Goal: Find specific page/section: Find specific page/section

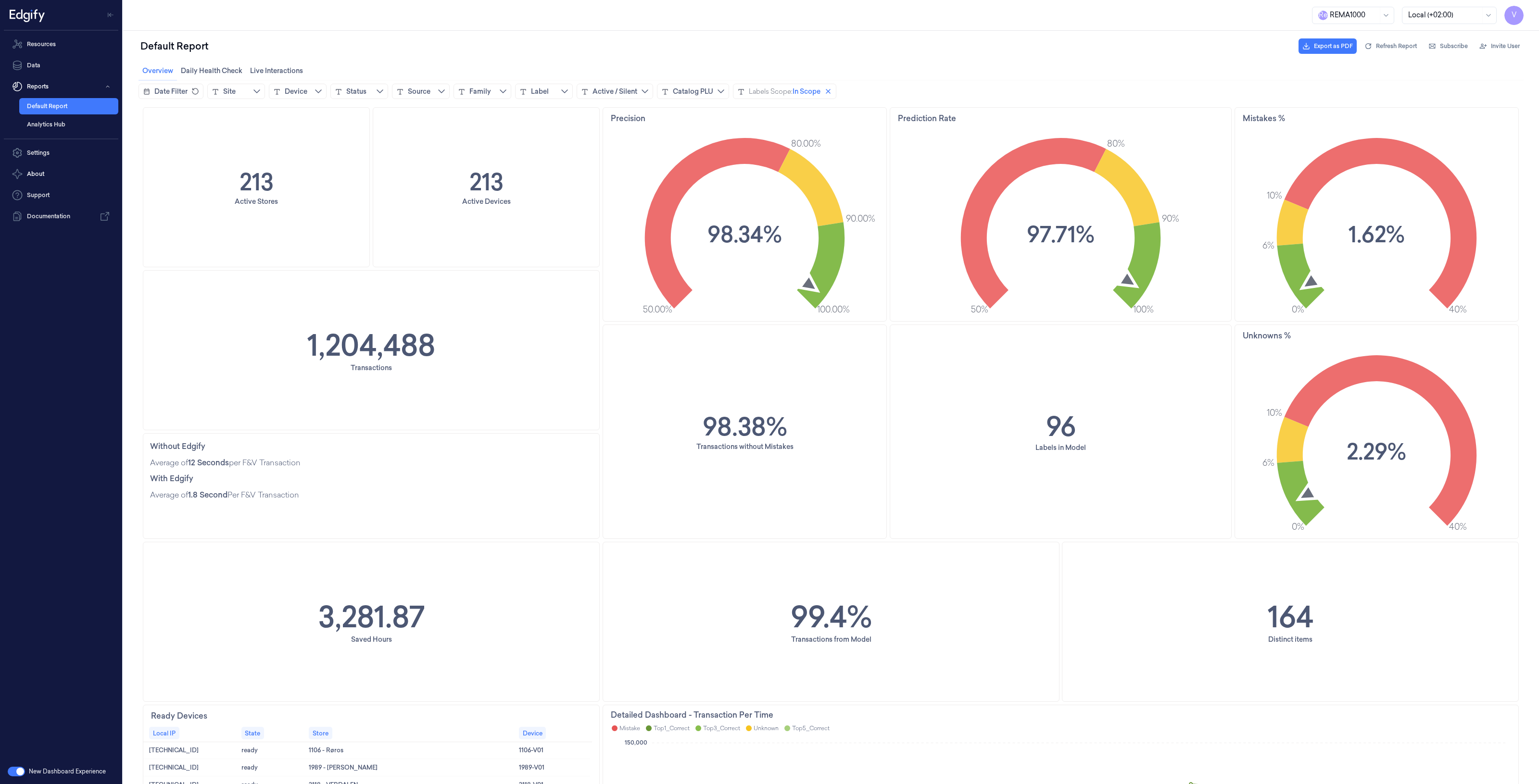
scroll to position [300, 0]
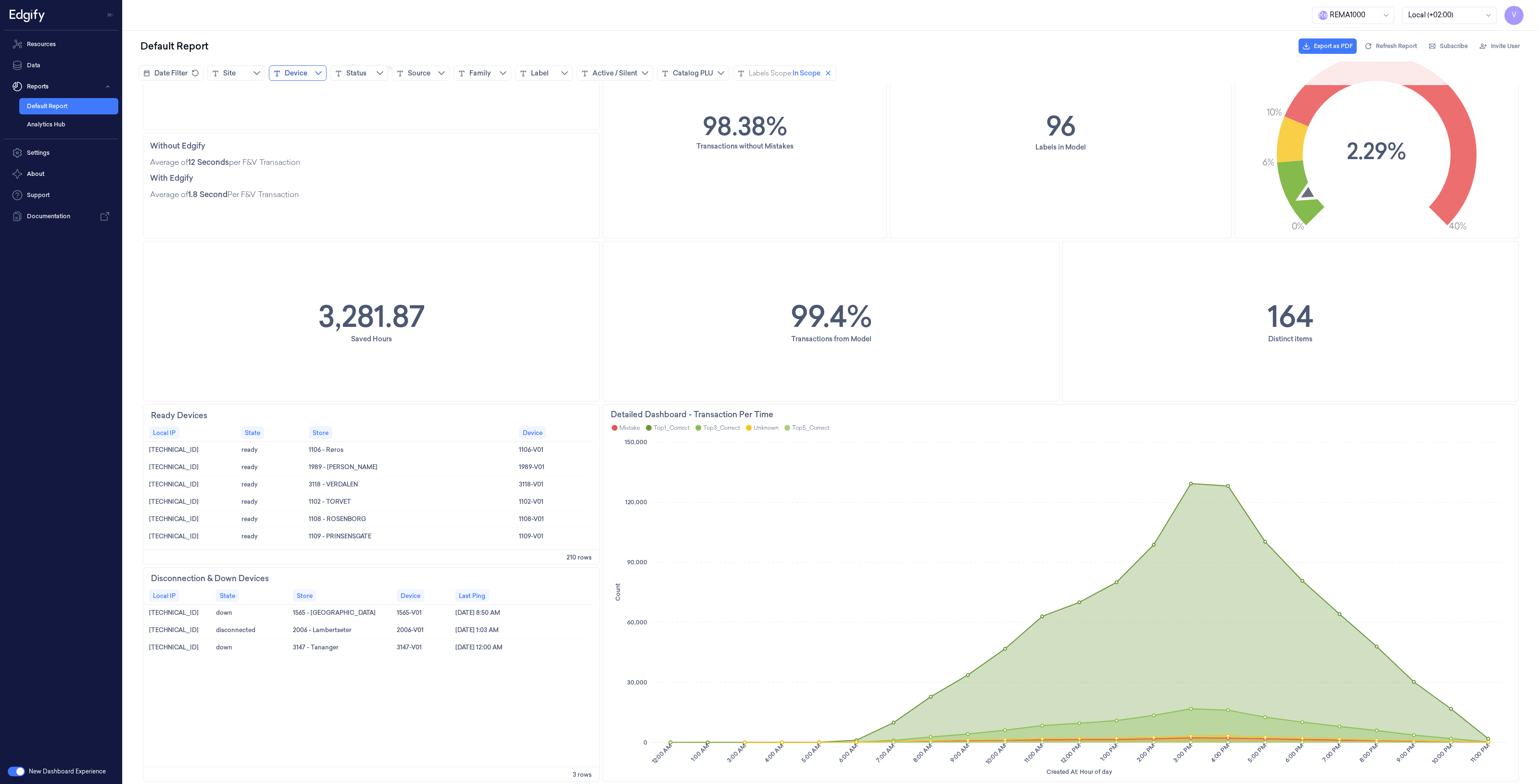
click at [296, 75] on div "Device" at bounding box center [296, 73] width 23 height 10
type input "****"
click at [381, 165] on span "Add filter" at bounding box center [395, 162] width 30 height 8
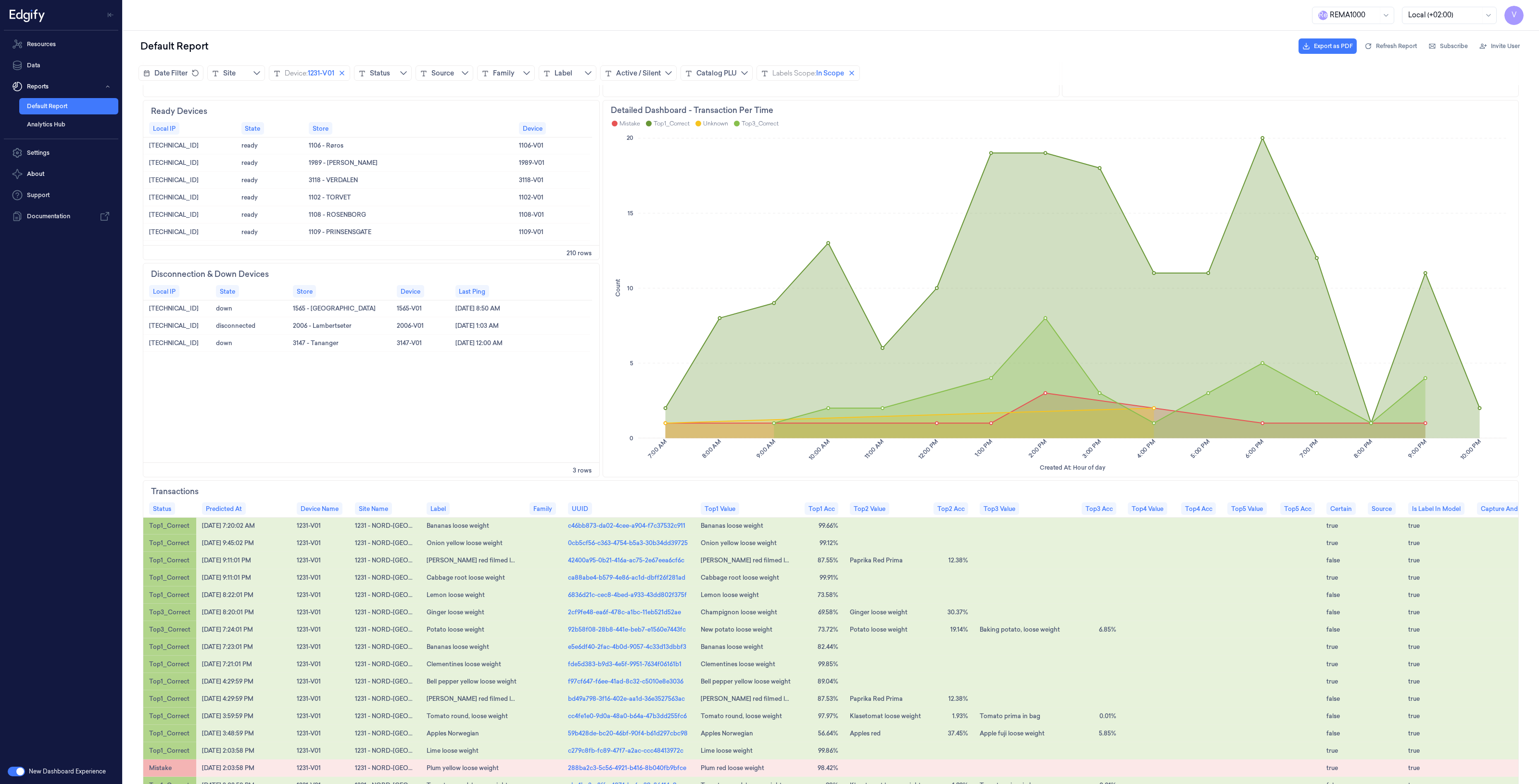
scroll to position [841, 0]
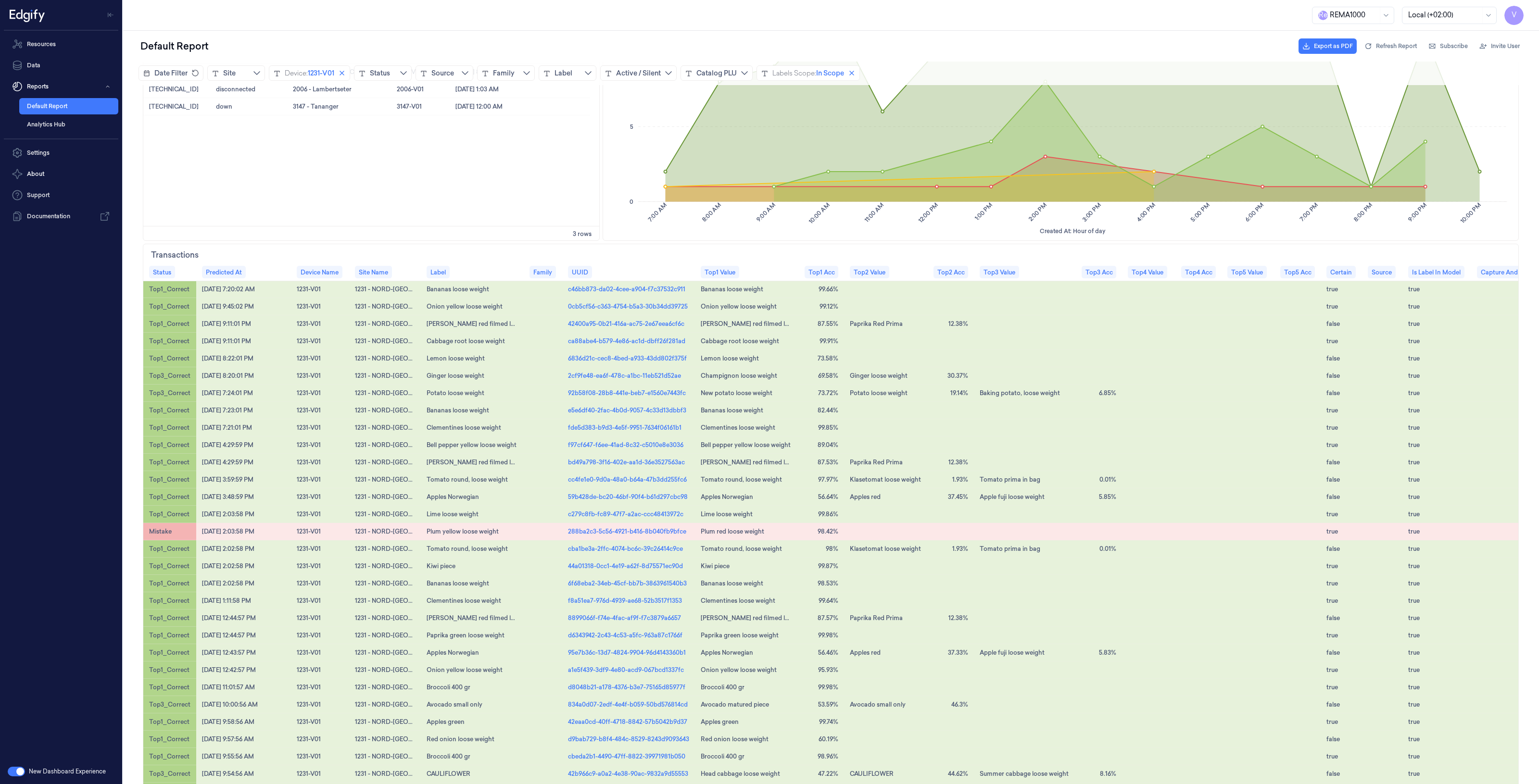
click at [27, 314] on div "Resources Data Reports Default Report Analytics Hub Settings About Support Docu…" at bounding box center [61, 395] width 122 height 728
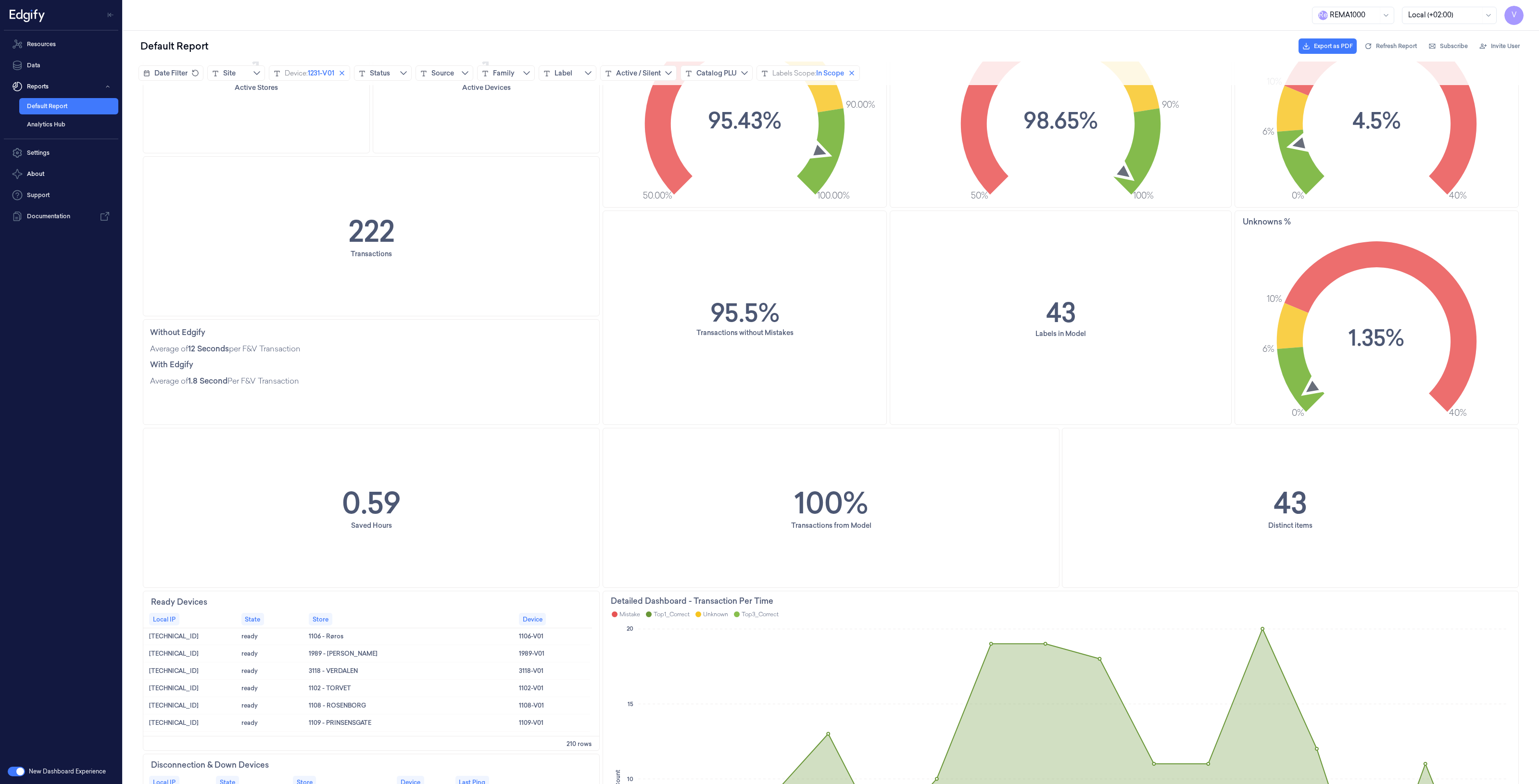
scroll to position [60, 0]
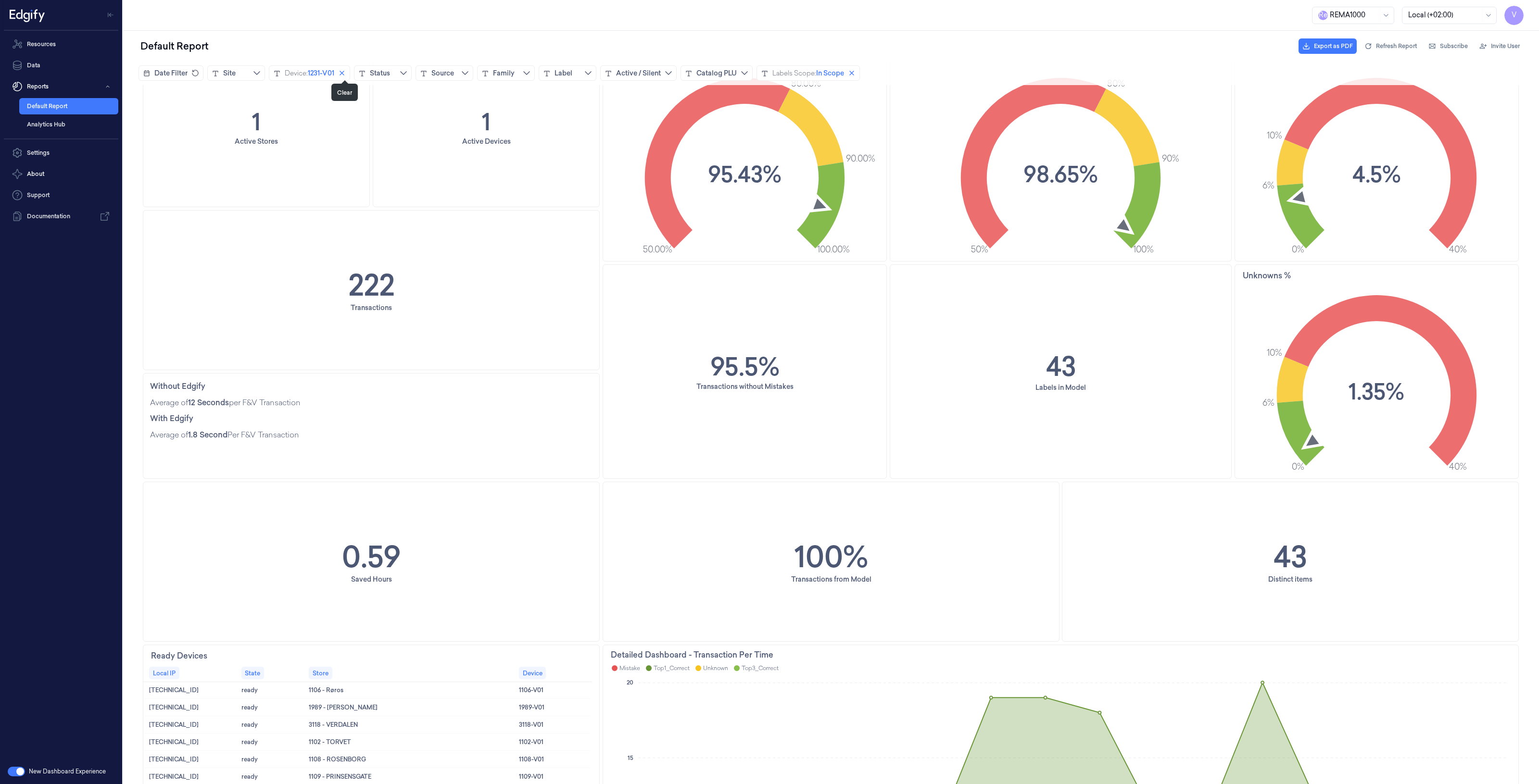
drag, startPoint x: 342, startPoint y: 72, endPoint x: 342, endPoint y: 82, distance: 10.0
click at [342, 72] on icon "close icon" at bounding box center [342, 73] width 8 height 8
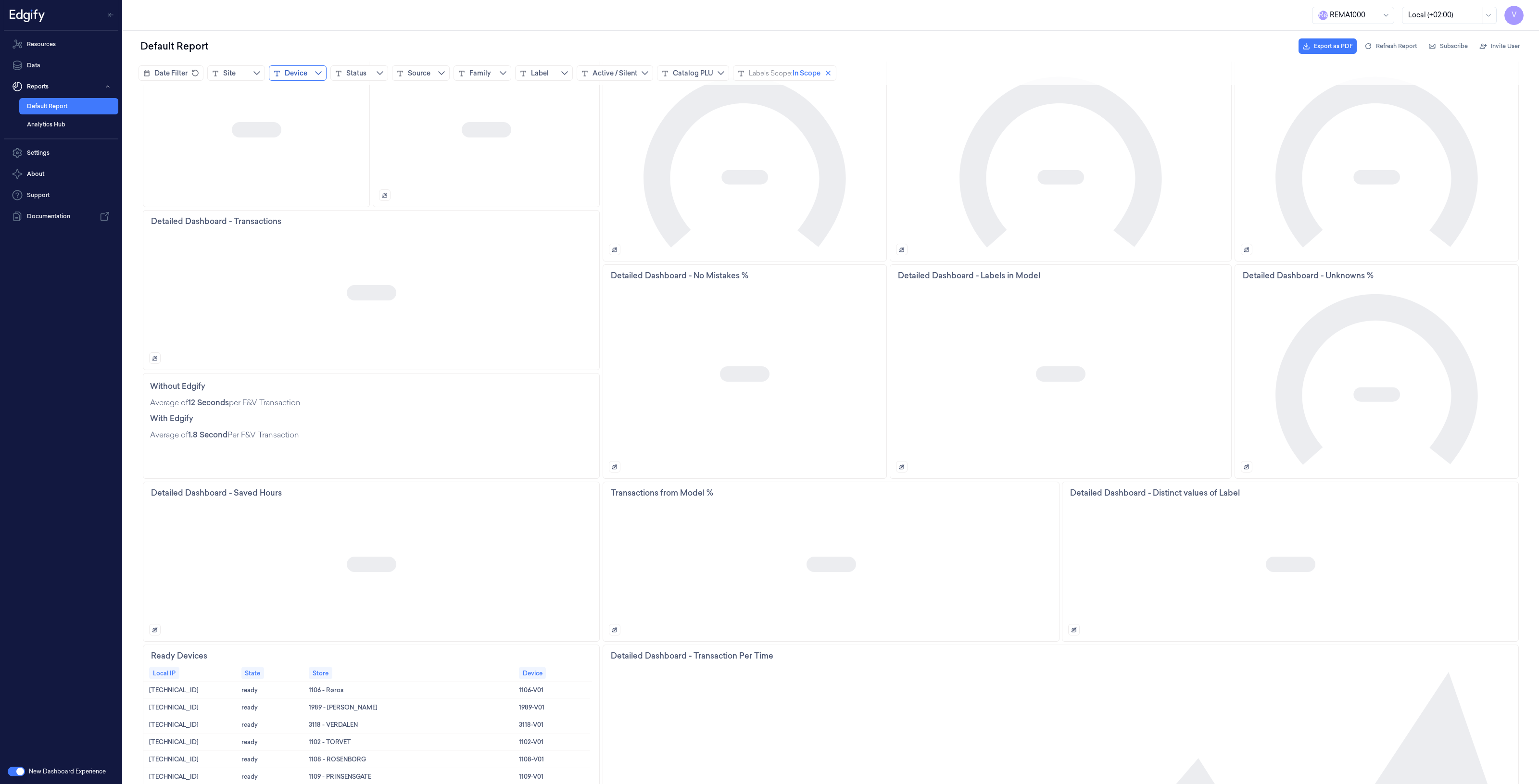
click at [297, 73] on div "Device" at bounding box center [296, 73] width 23 height 10
click at [318, 99] on input at bounding box center [346, 96] width 145 height 18
type input "****"
click at [391, 165] on span "Add filter" at bounding box center [395, 162] width 30 height 8
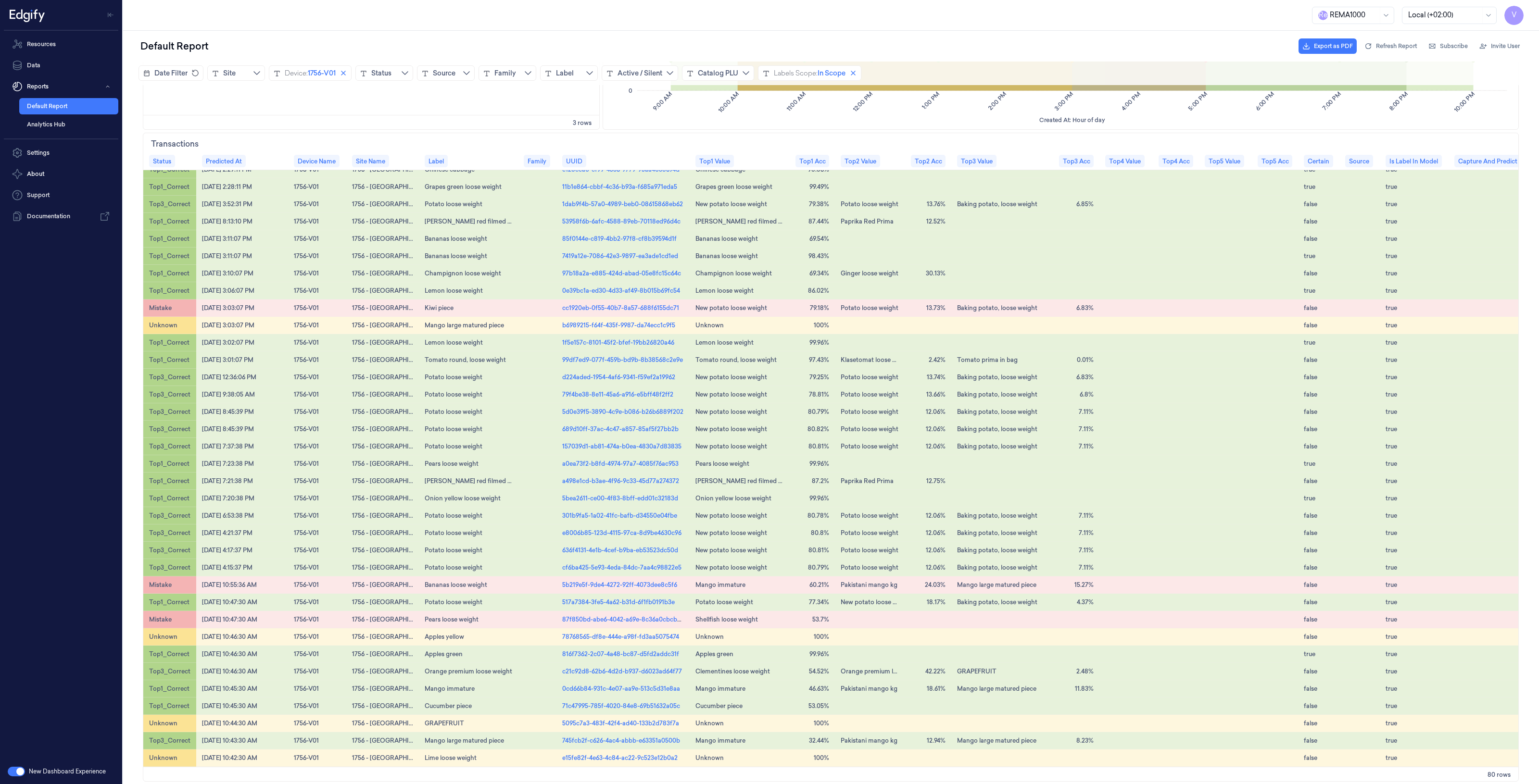
scroll to position [797, 0]
click at [347, 73] on icon "close icon" at bounding box center [343, 73] width 8 height 8
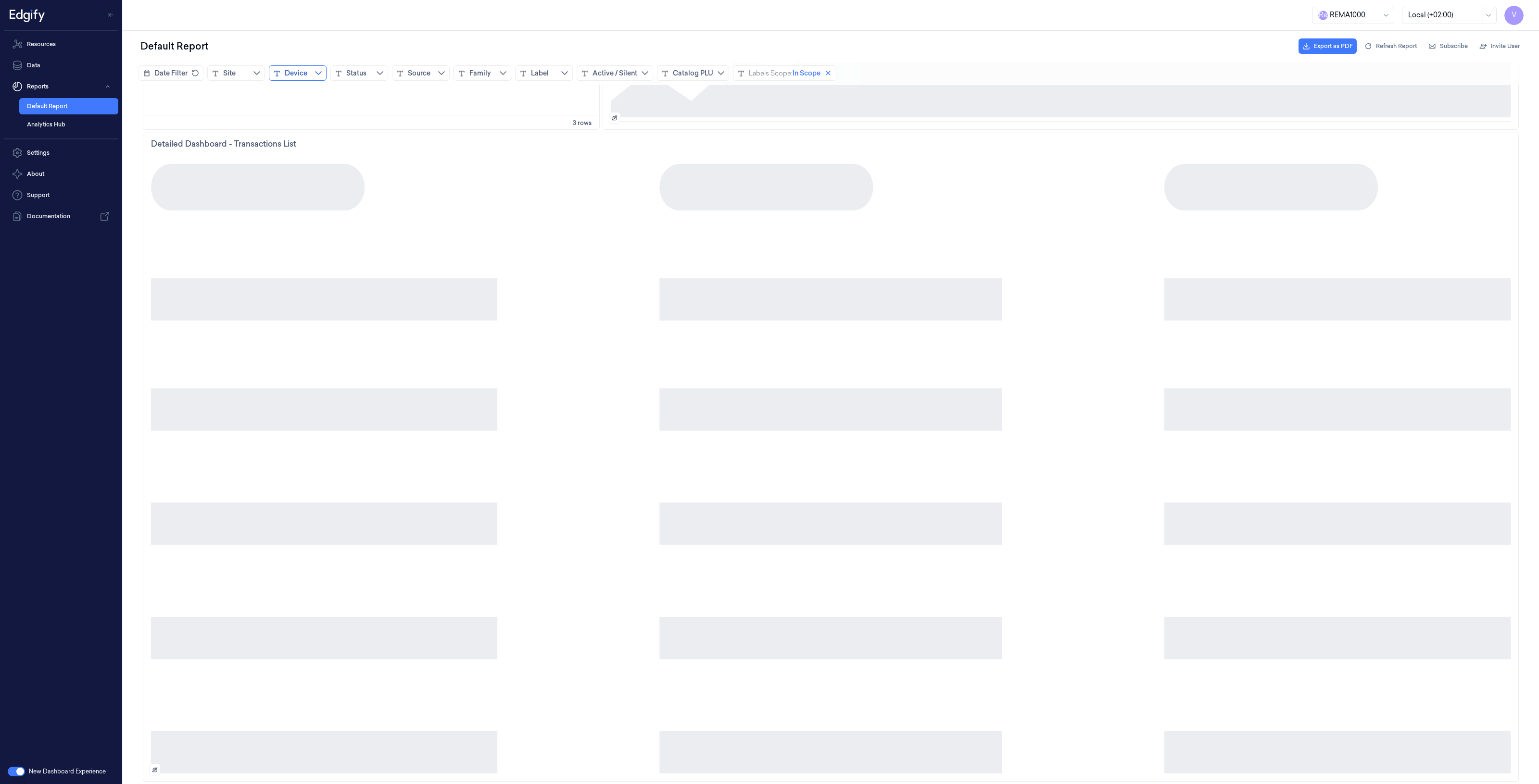
click at [303, 73] on div "Device" at bounding box center [296, 73] width 23 height 10
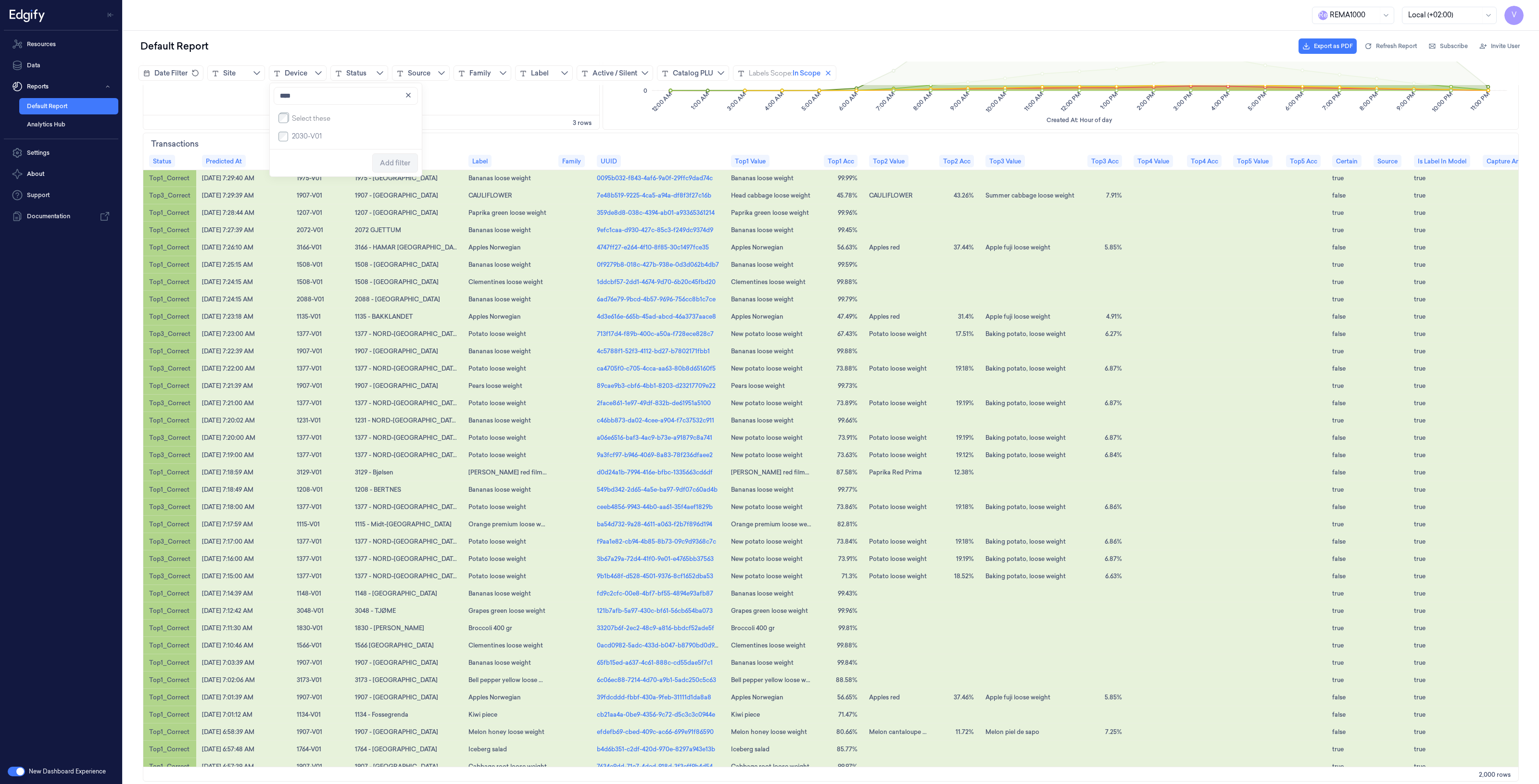
type input "****"
click at [379, 168] on button "Add filter" at bounding box center [395, 163] width 45 height 19
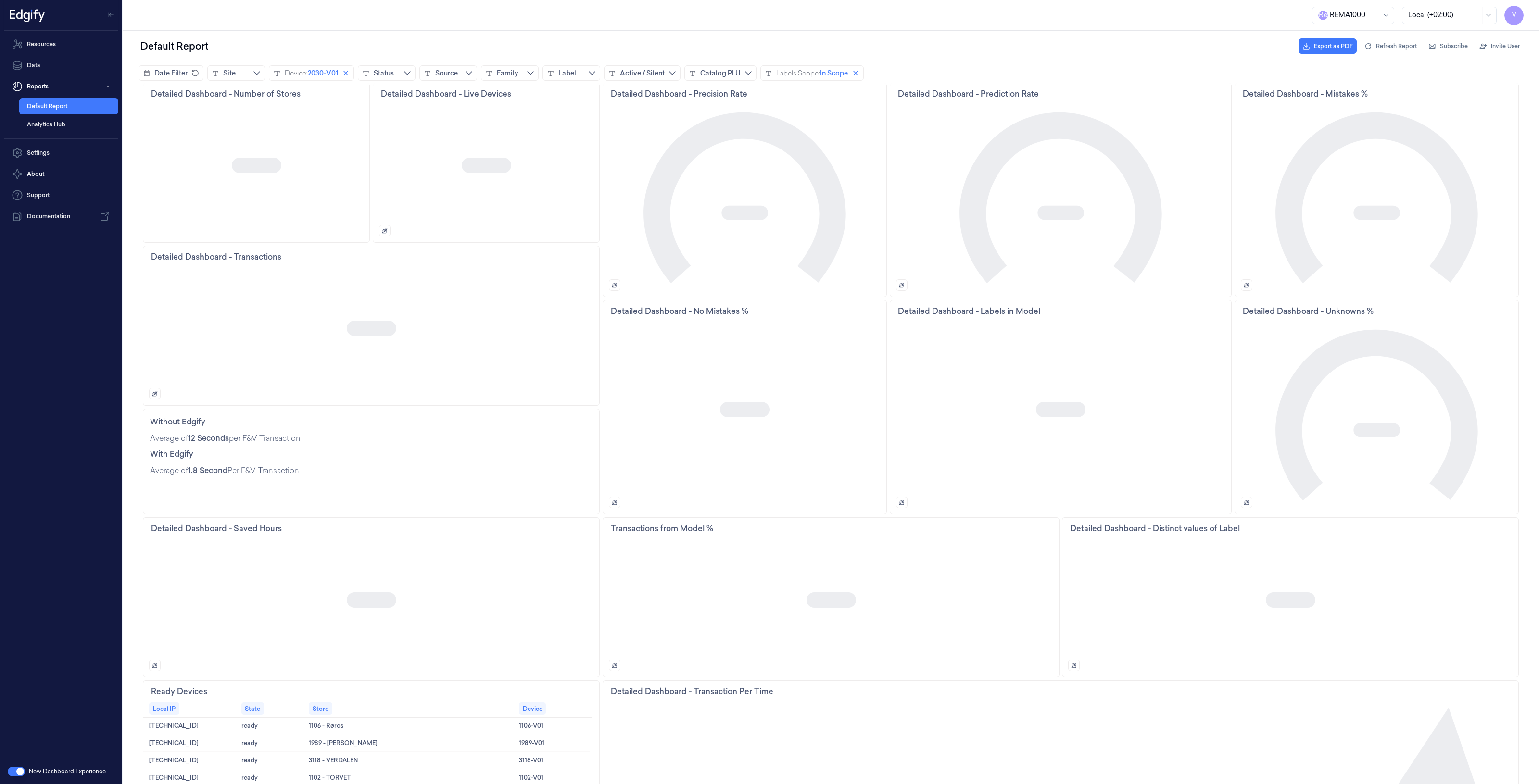
scroll to position [0, 0]
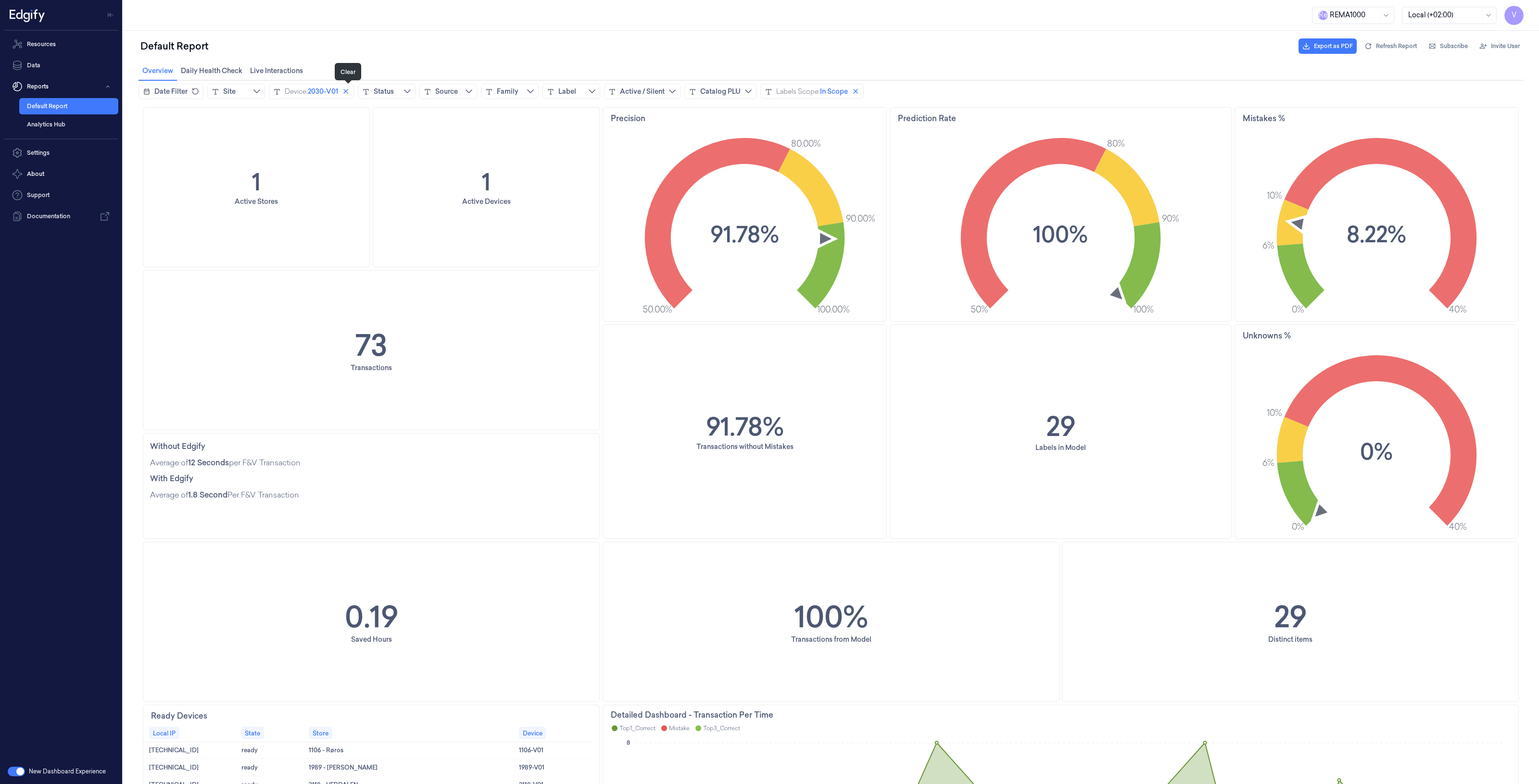
drag, startPoint x: 351, startPoint y: 90, endPoint x: 326, endPoint y: 90, distance: 25.0
click at [350, 90] on icon "close icon" at bounding box center [345, 91] width 8 height 8
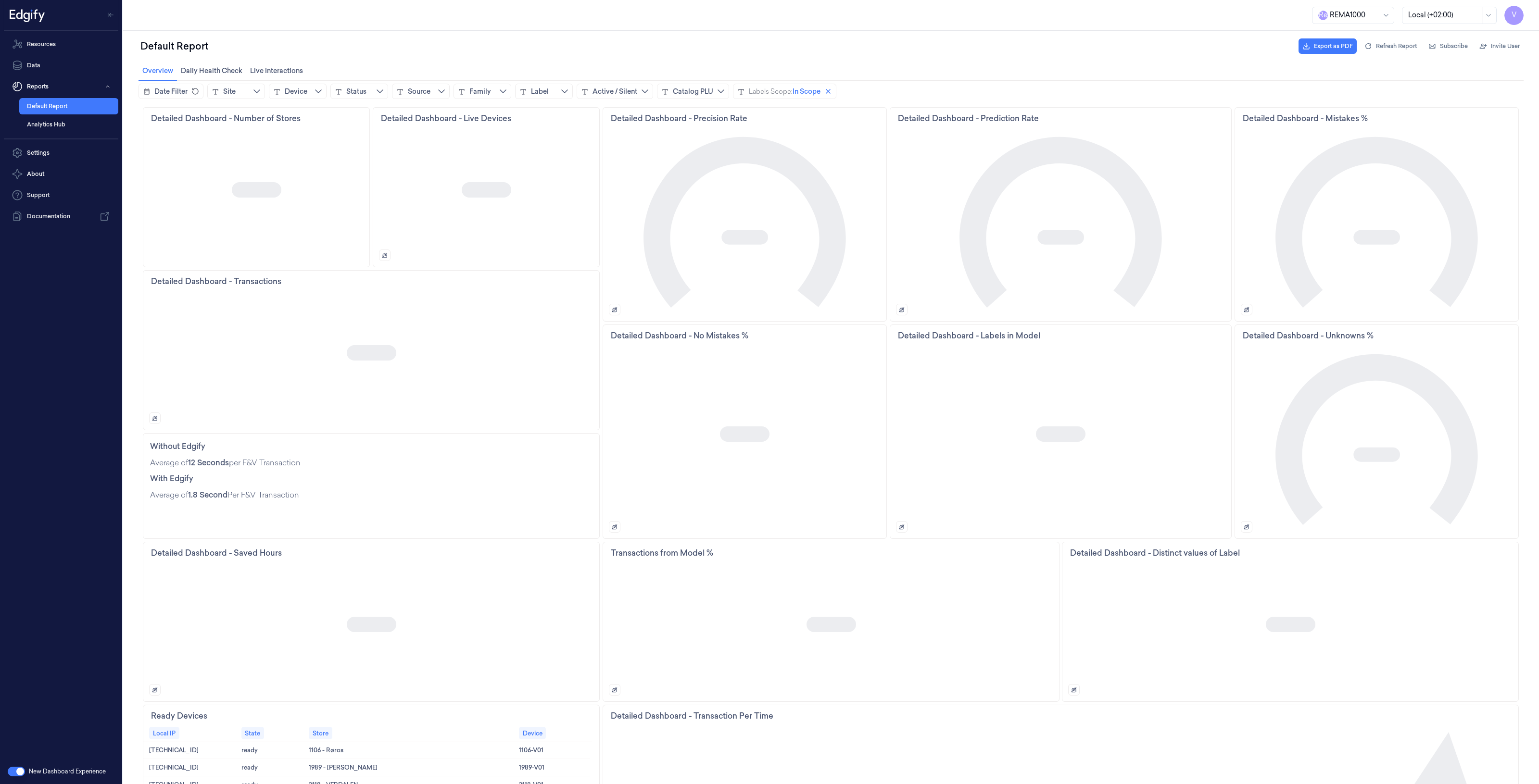
click at [307, 88] on div "Device" at bounding box center [296, 91] width 23 height 10
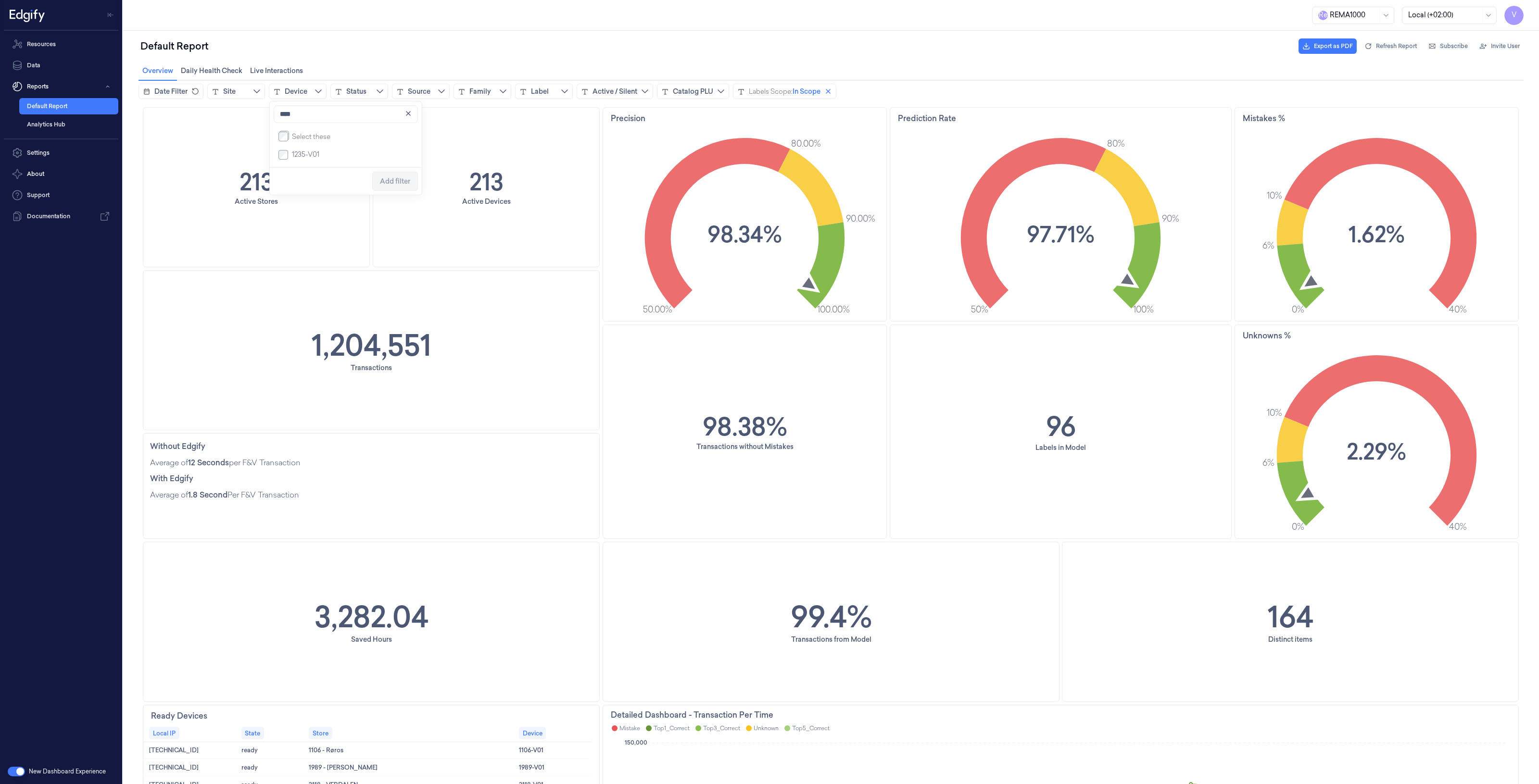
type input "****"
click at [391, 183] on span "Add filter" at bounding box center [395, 181] width 30 height 8
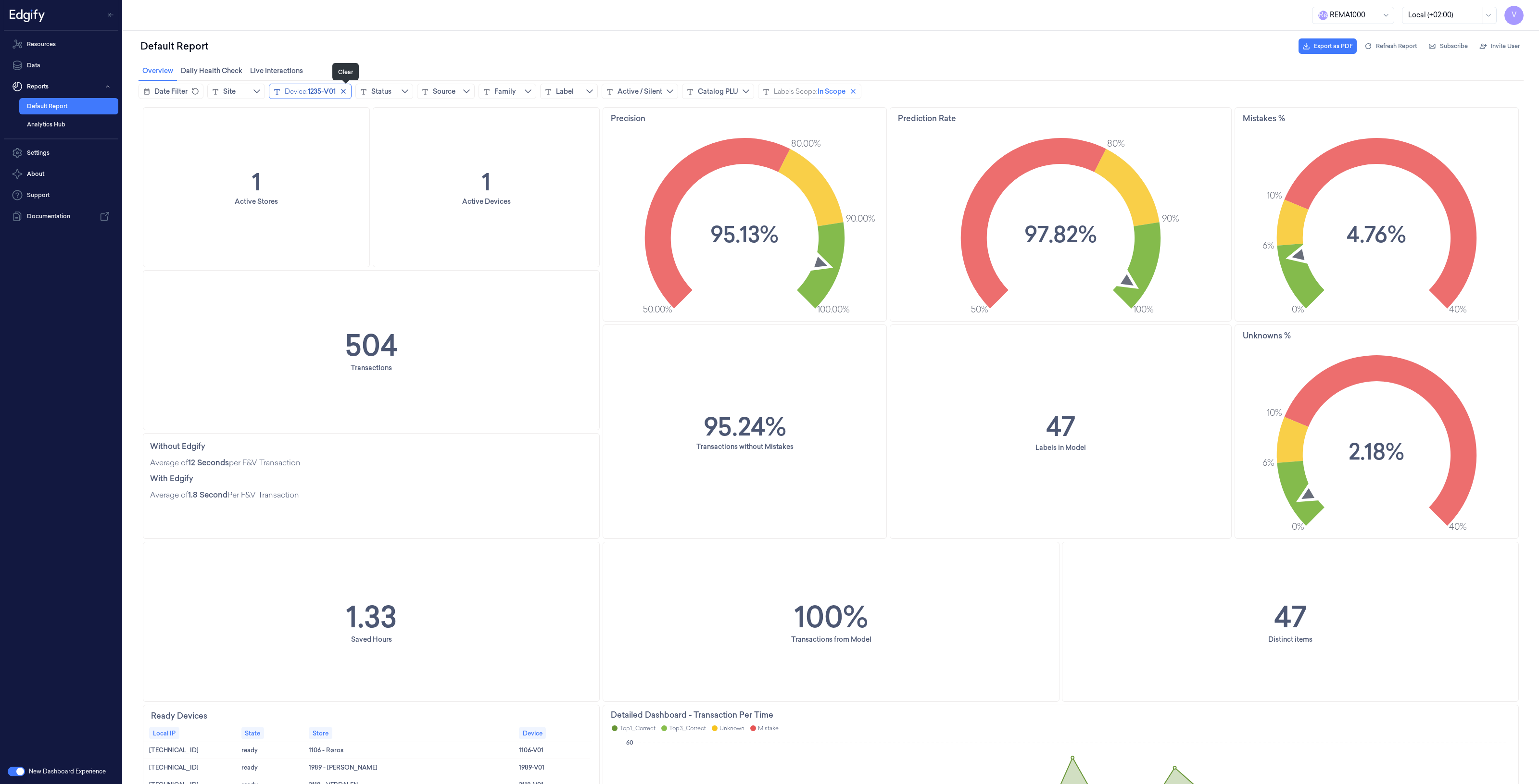
click at [347, 89] on icon "close icon" at bounding box center [343, 91] width 8 height 8
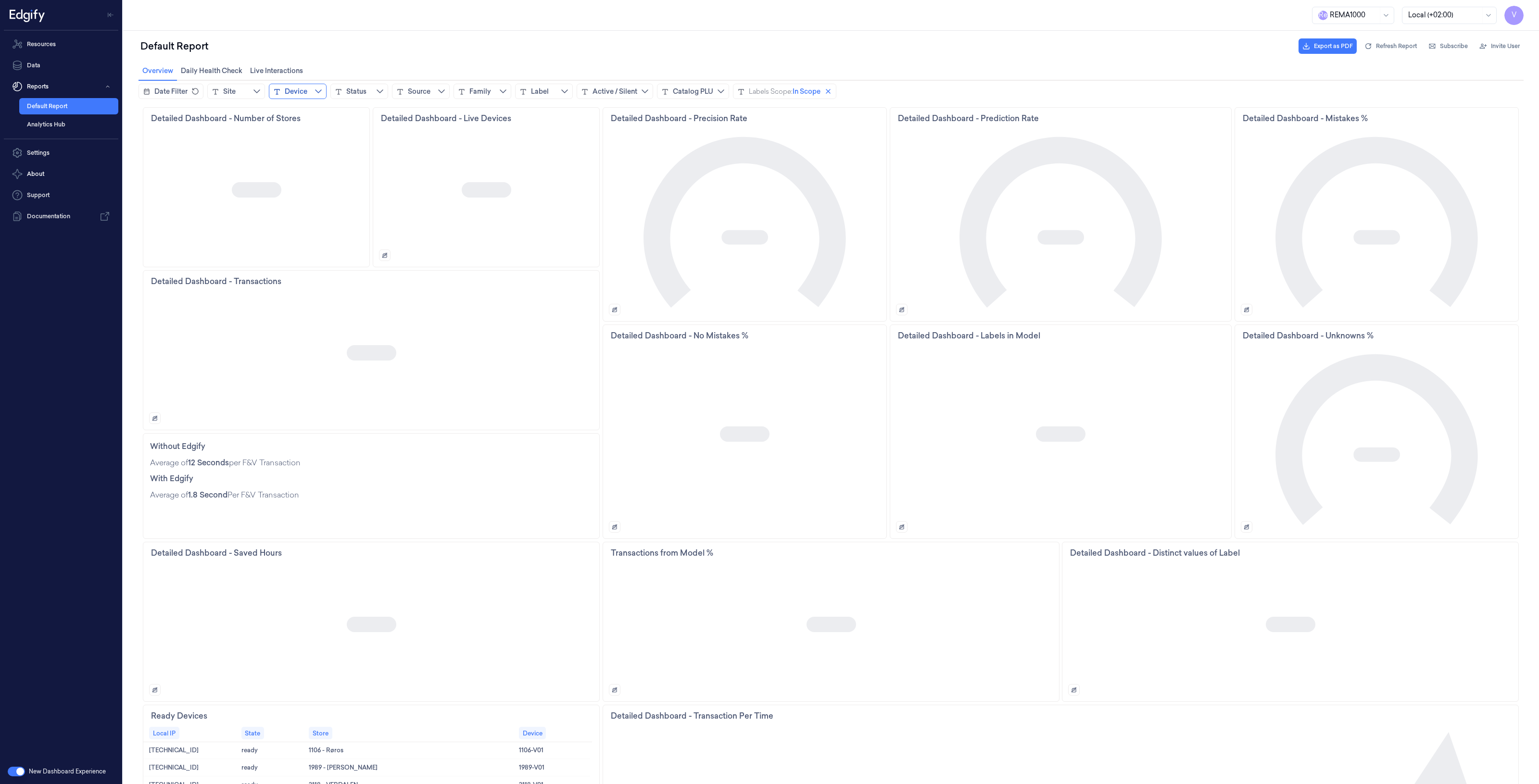
click at [302, 90] on div "Device" at bounding box center [296, 91] width 23 height 10
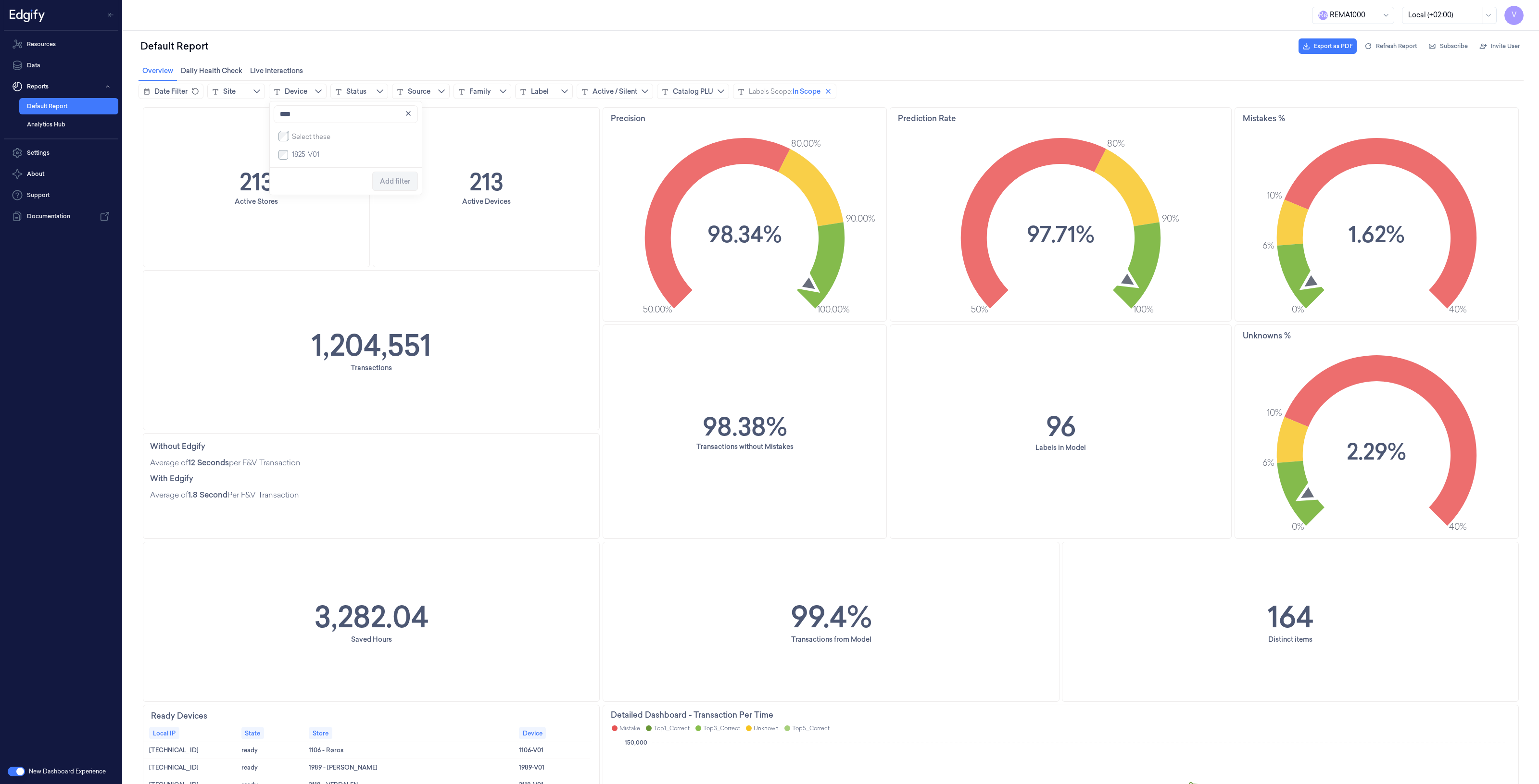
type input "****"
click at [383, 184] on span "Add filter" at bounding box center [395, 181] width 30 height 8
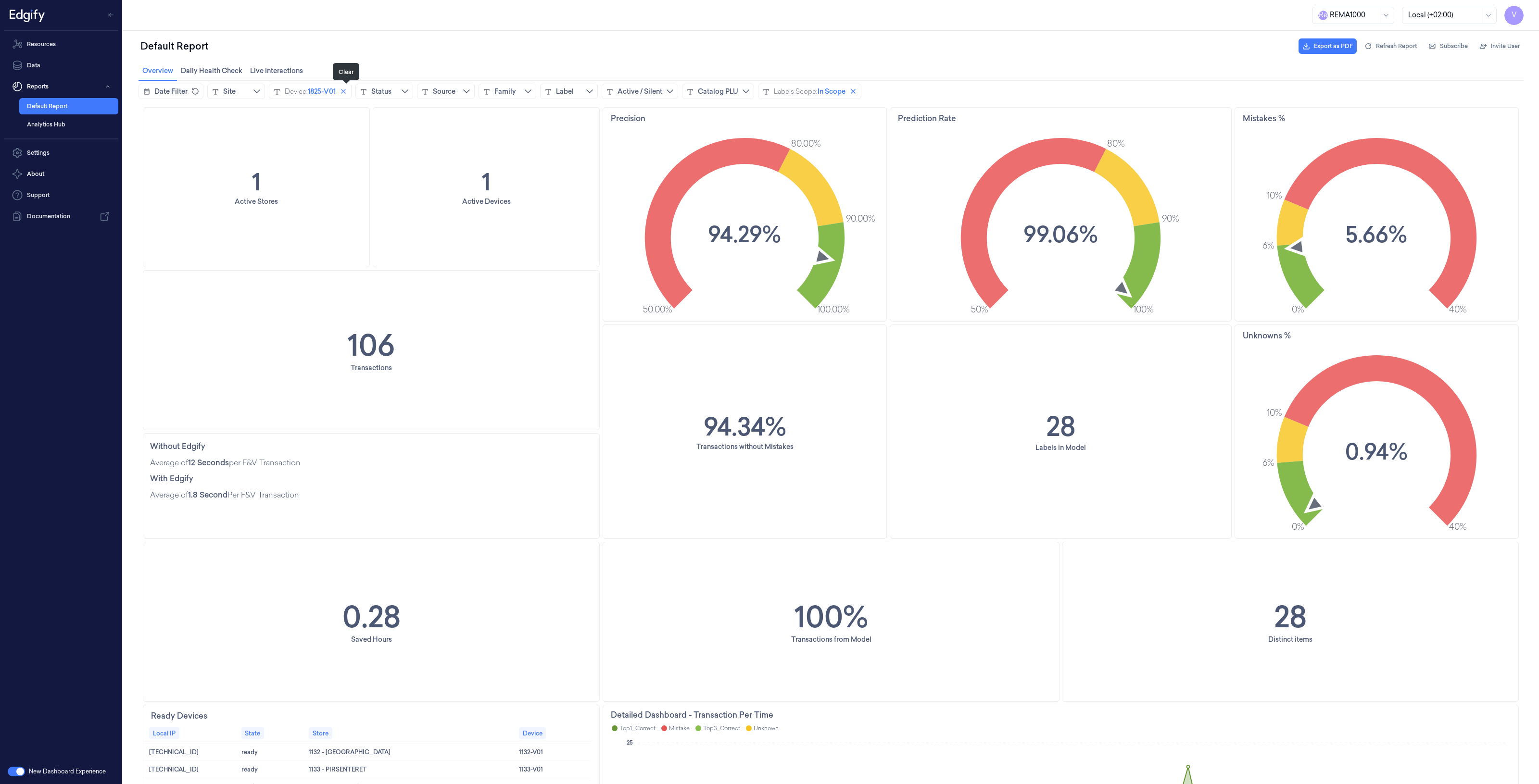
click at [345, 89] on icon "close icon" at bounding box center [343, 91] width 8 height 8
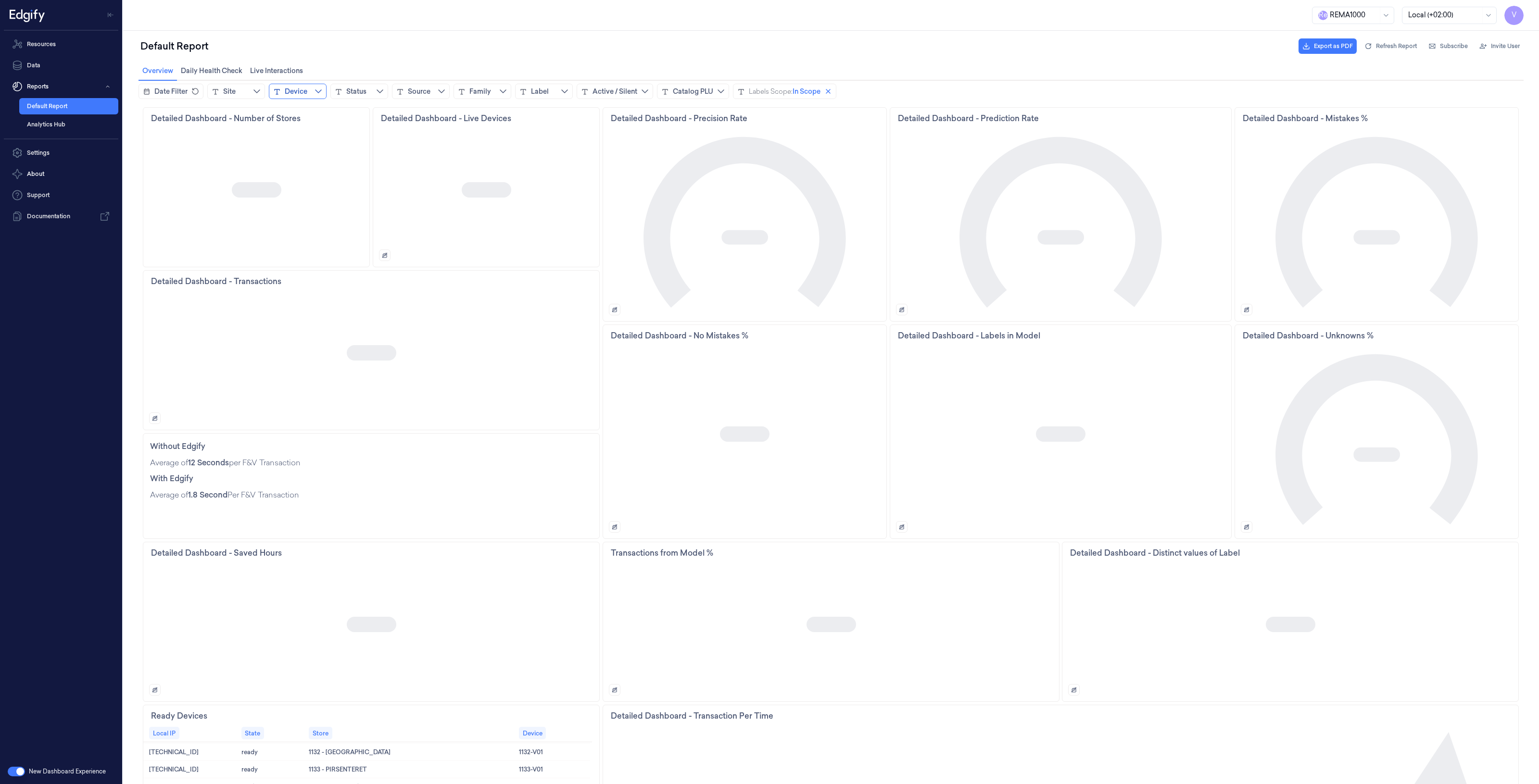
click at [302, 90] on div "Device" at bounding box center [296, 91] width 23 height 10
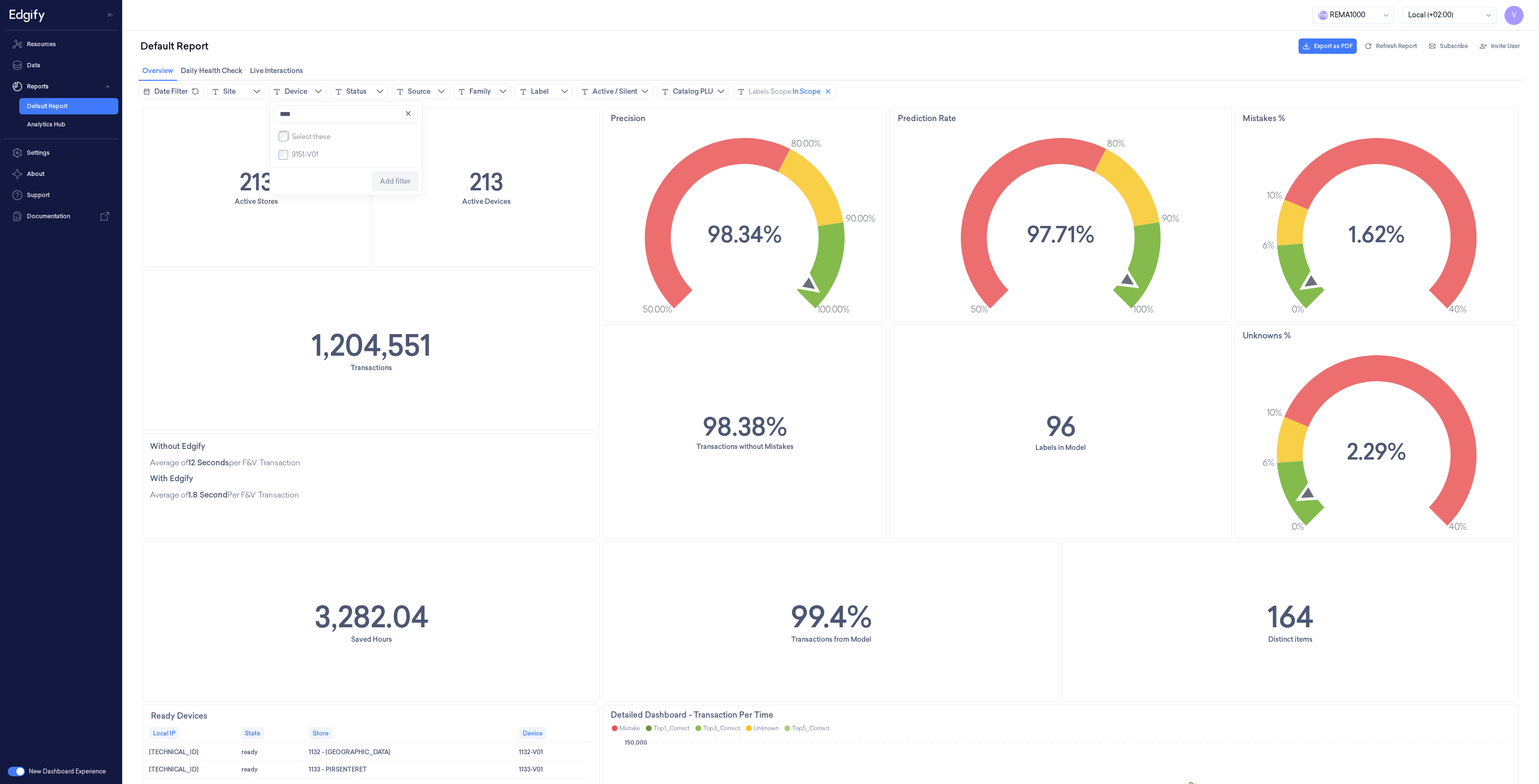
type input "****"
click at [400, 184] on span "Add filter" at bounding box center [395, 181] width 30 height 8
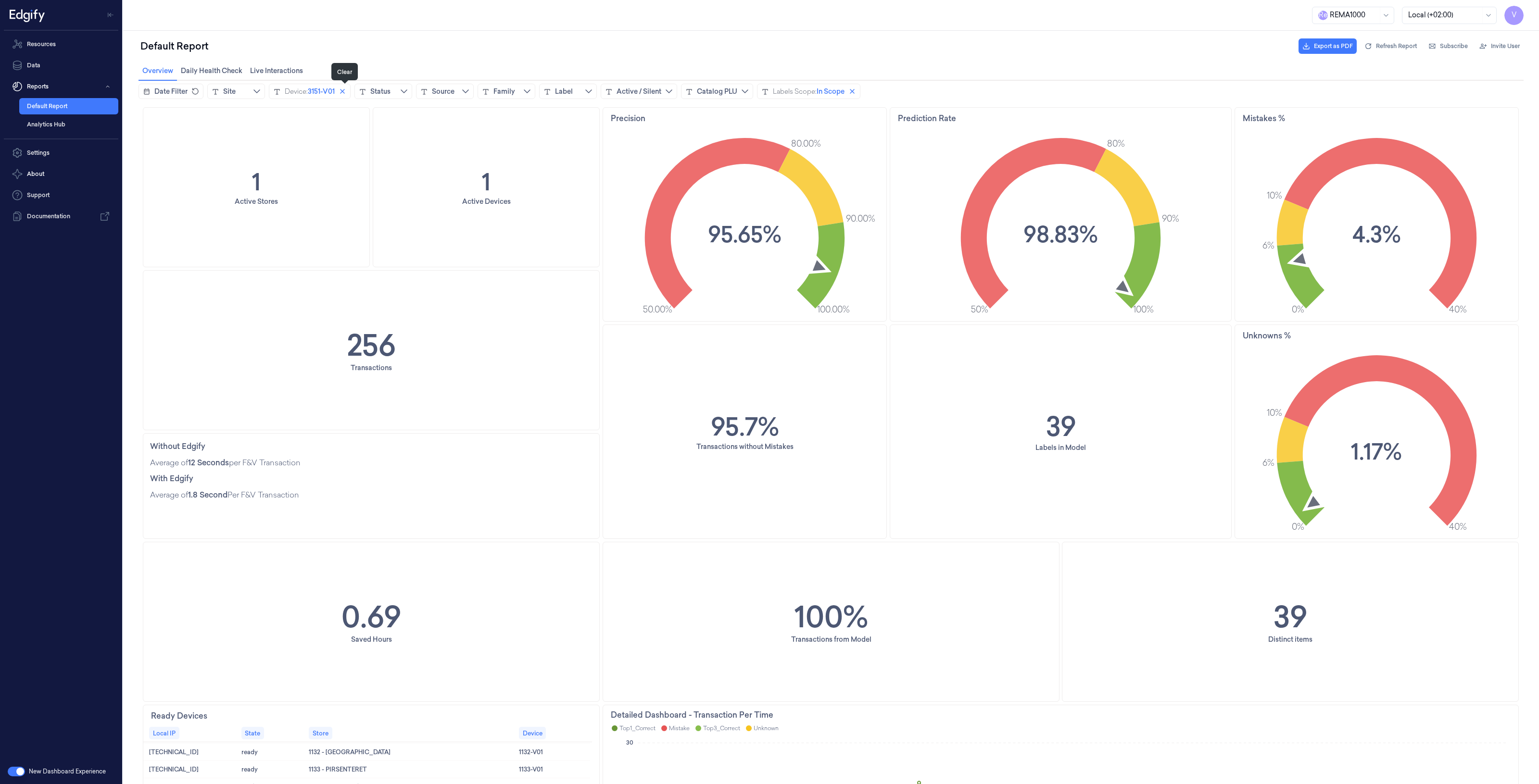
drag, startPoint x: 345, startPoint y: 90, endPoint x: 299, endPoint y: 102, distance: 47.5
click at [345, 90] on icon "close icon" at bounding box center [342, 91] width 8 height 8
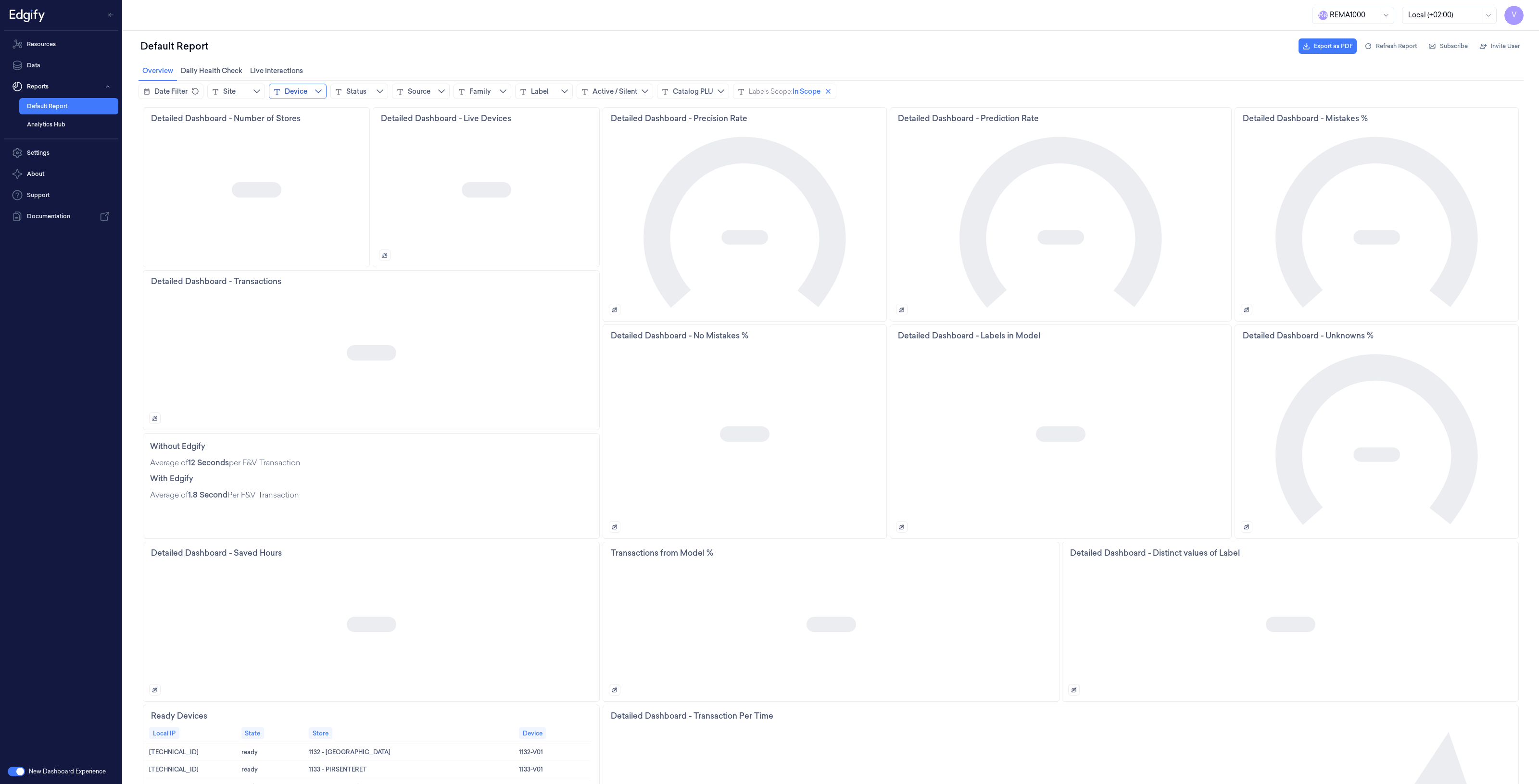
click at [297, 88] on div "Device" at bounding box center [296, 91] width 23 height 10
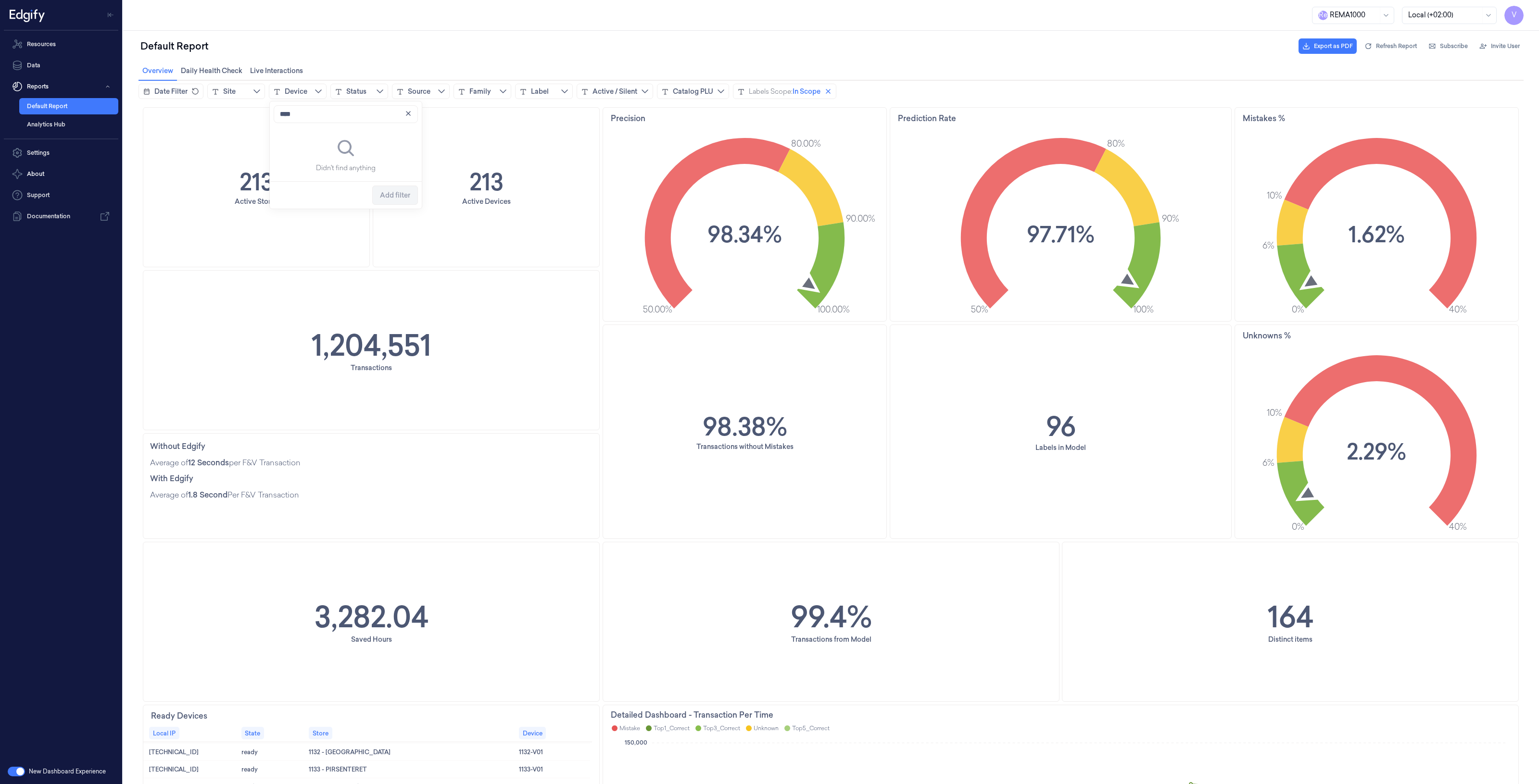
type input "****"
click at [73, 280] on div "Resources Data Reports Default Report Analytics Hub Settings About Support Docu…" at bounding box center [61, 395] width 122 height 728
click at [44, 87] on button "Reports" at bounding box center [61, 87] width 115 height 19
click at [104, 85] on button "Reports" at bounding box center [61, 87] width 115 height 19
click at [49, 107] on link "Default Report" at bounding box center [69, 106] width 99 height 16
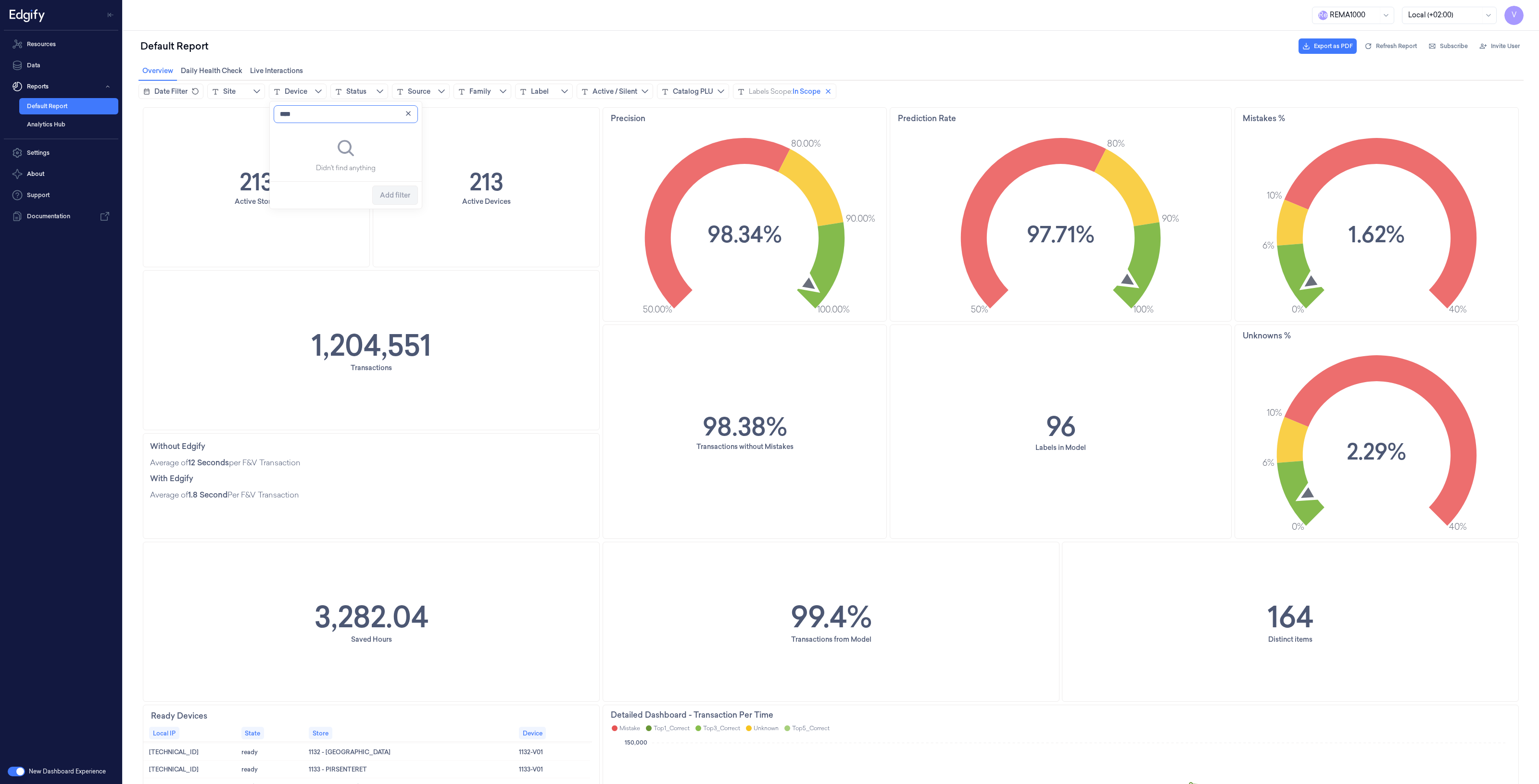
click at [296, 116] on input "****" at bounding box center [346, 114] width 145 height 18
click at [385, 179] on span "Add filter" at bounding box center [395, 181] width 30 height 8
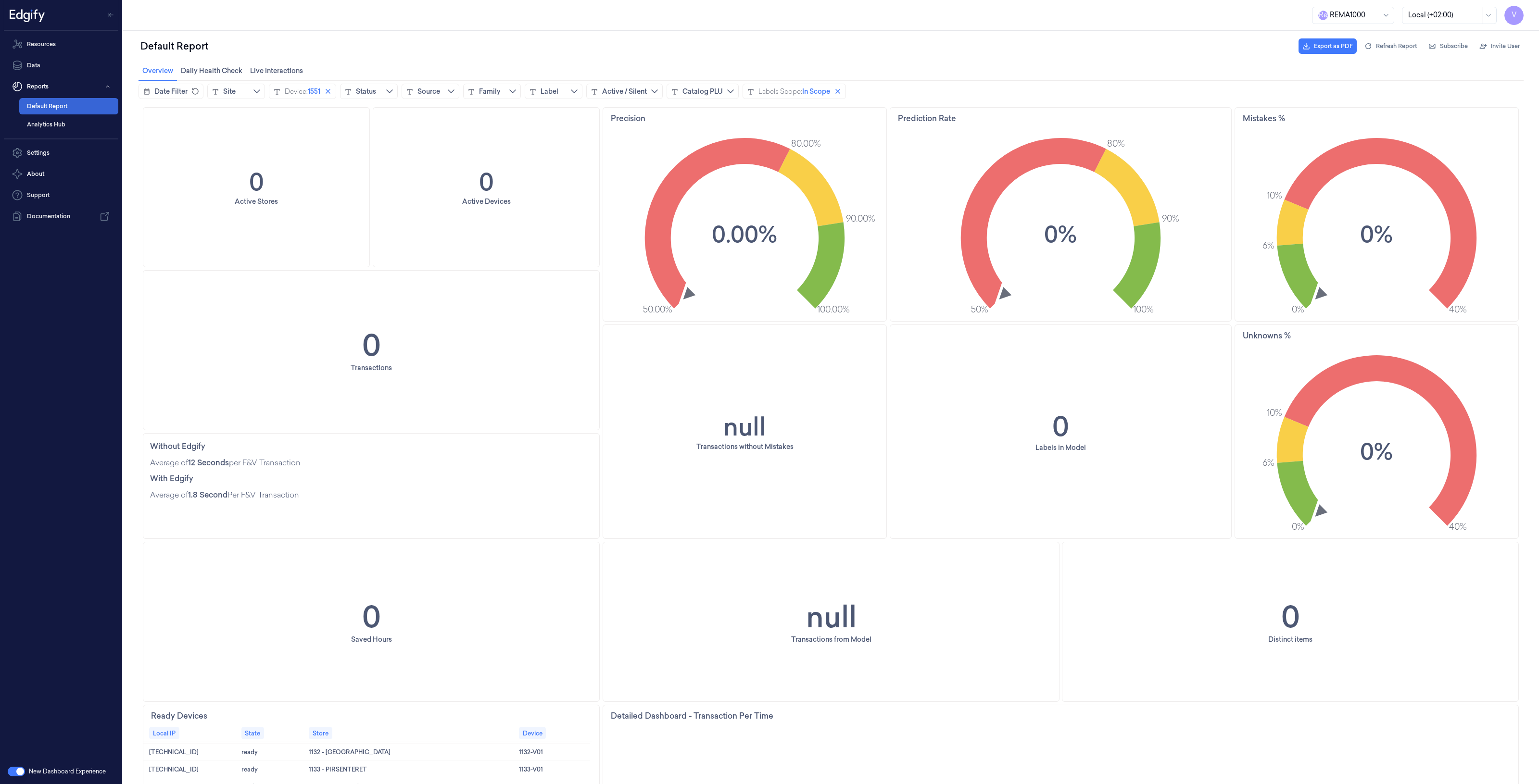
click at [41, 104] on link "Default Report" at bounding box center [69, 106] width 99 height 16
click at [330, 90] on icon "close icon" at bounding box center [328, 91] width 5 height 5
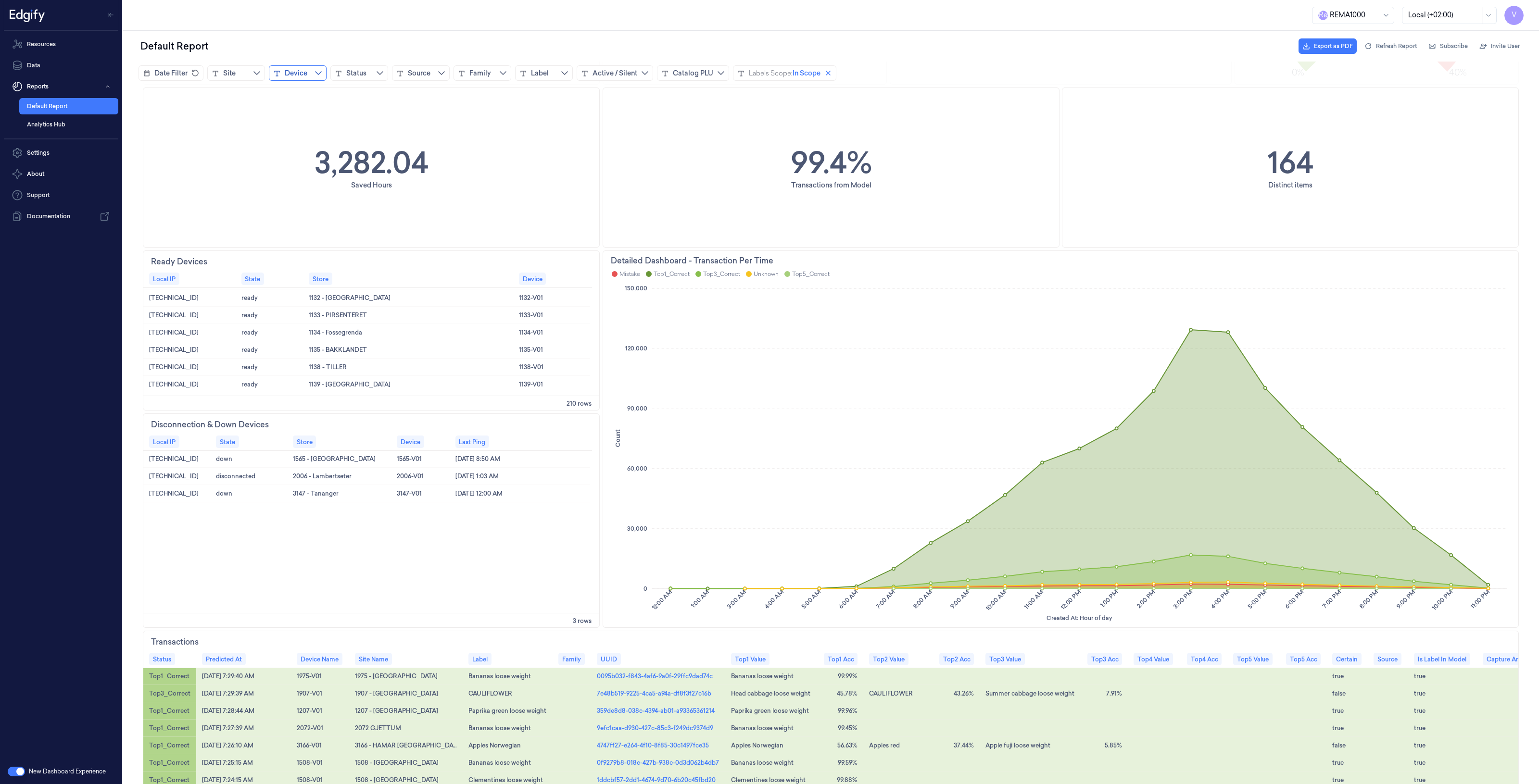
scroll to position [481, 0]
